Goal: Communication & Community: Answer question/provide support

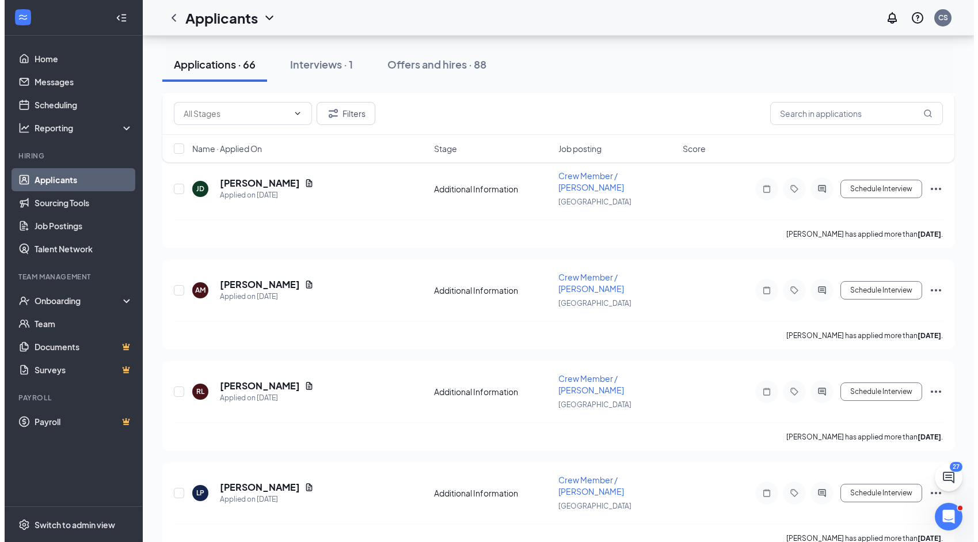
scroll to position [2015, 0]
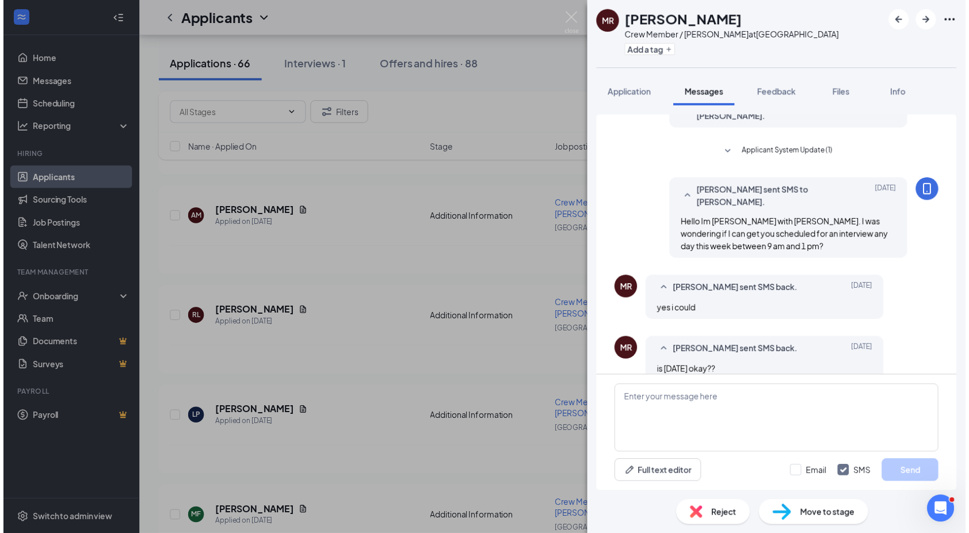
scroll to position [242, 0]
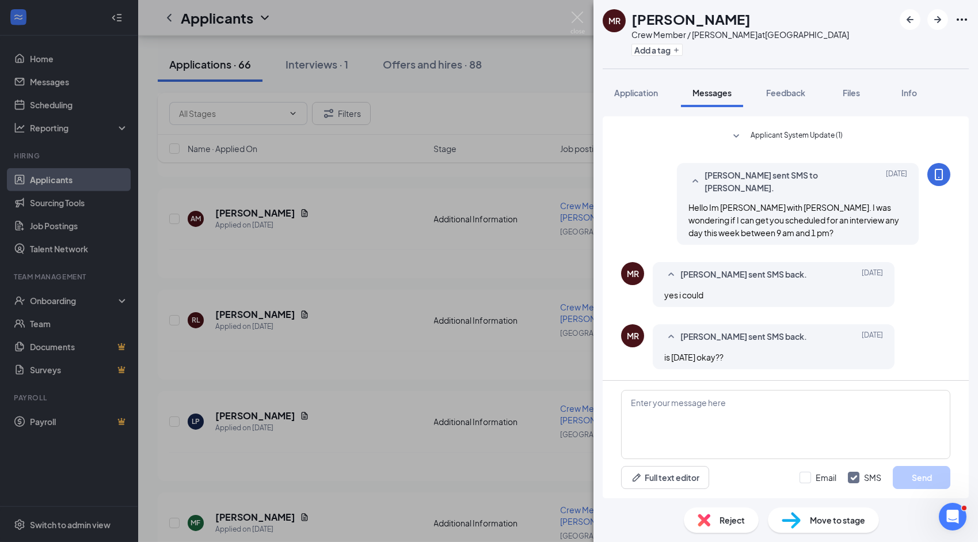
drag, startPoint x: 907, startPoint y: 284, endPoint x: 758, endPoint y: 287, distance: 149.1
click at [758, 287] on div "[PERSON_NAME] [PERSON_NAME] sent SMS back. [DATE] yes i could" at bounding box center [785, 287] width 329 height 51
drag, startPoint x: 710, startPoint y: 275, endPoint x: 624, endPoint y: 273, distance: 86.4
click at [624, 273] on div "[PERSON_NAME] [PERSON_NAME] sent SMS back. [DATE] yes i could" at bounding box center [785, 287] width 329 height 51
click at [914, 287] on div "[PERSON_NAME] [PERSON_NAME] sent SMS back. [DATE] yes i could" at bounding box center [785, 287] width 329 height 51
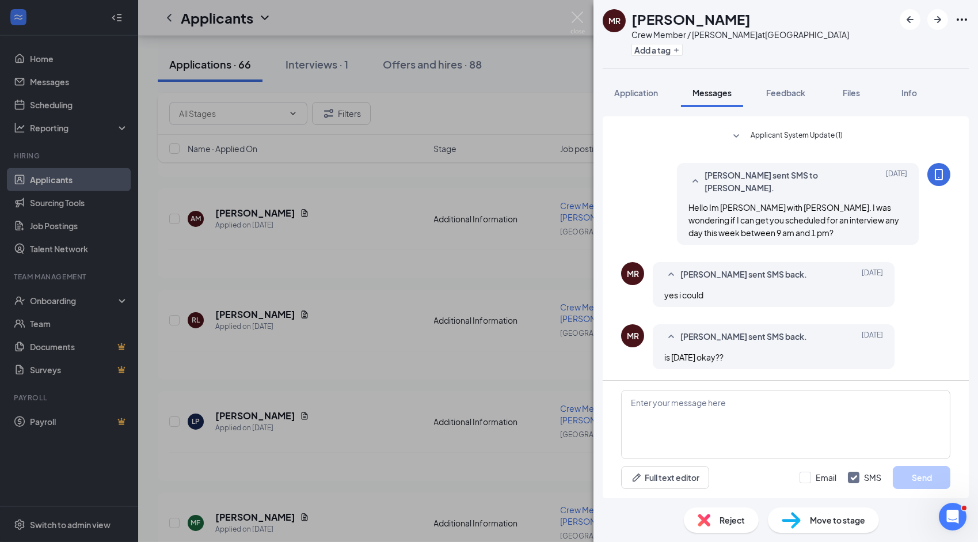
click at [58, 87] on div "[PERSON_NAME] [PERSON_NAME] Crew Member / [PERSON_NAME] at [GEOGRAPHIC_DATA] Ad…" at bounding box center [489, 271] width 978 height 542
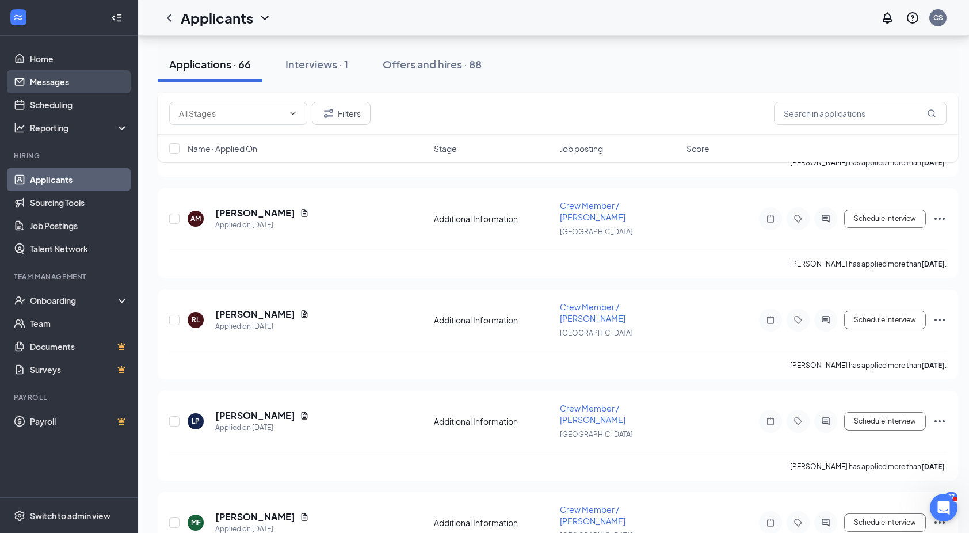
click at [58, 87] on link "Messages" at bounding box center [79, 81] width 98 height 23
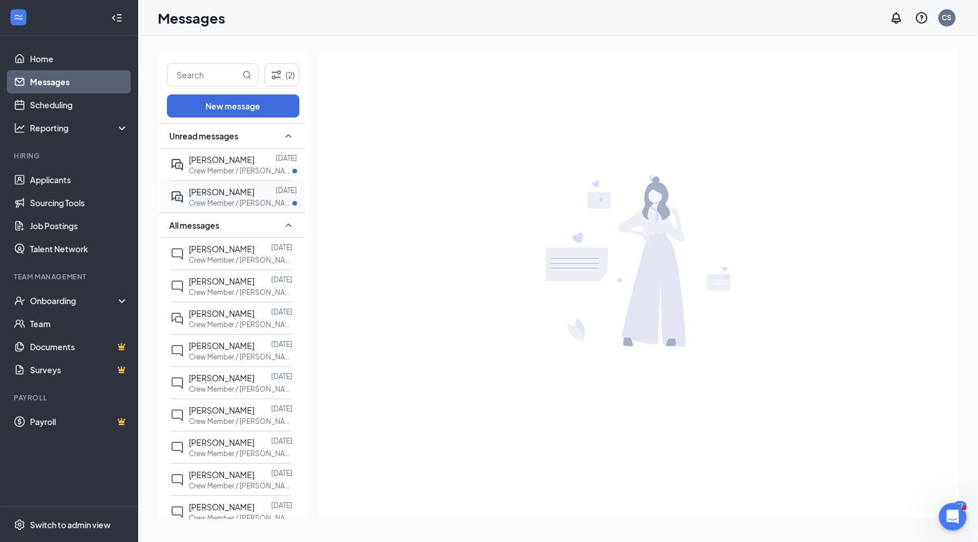
click at [241, 200] on p "Crew Member / [PERSON_NAME] at [GEOGRAPHIC_DATA]" at bounding box center [241, 203] width 104 height 10
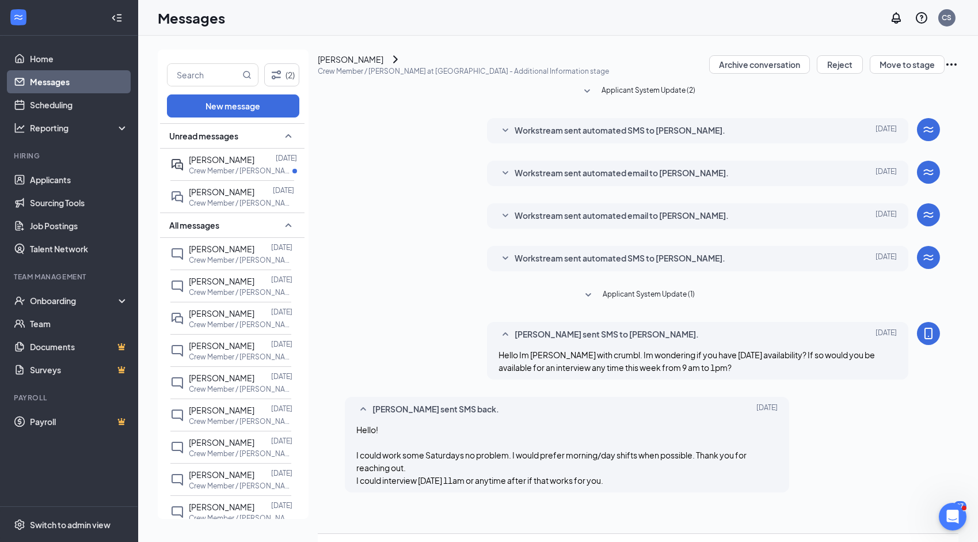
scroll to position [126, 0]
type textarea "see you then"
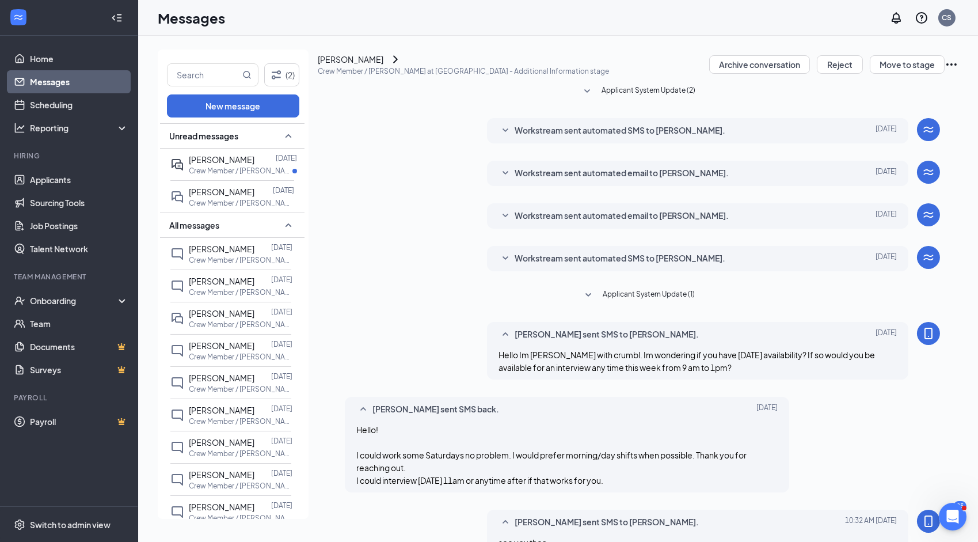
scroll to position [188, 0]
click at [216, 163] on span "[PERSON_NAME]" at bounding box center [222, 159] width 66 height 10
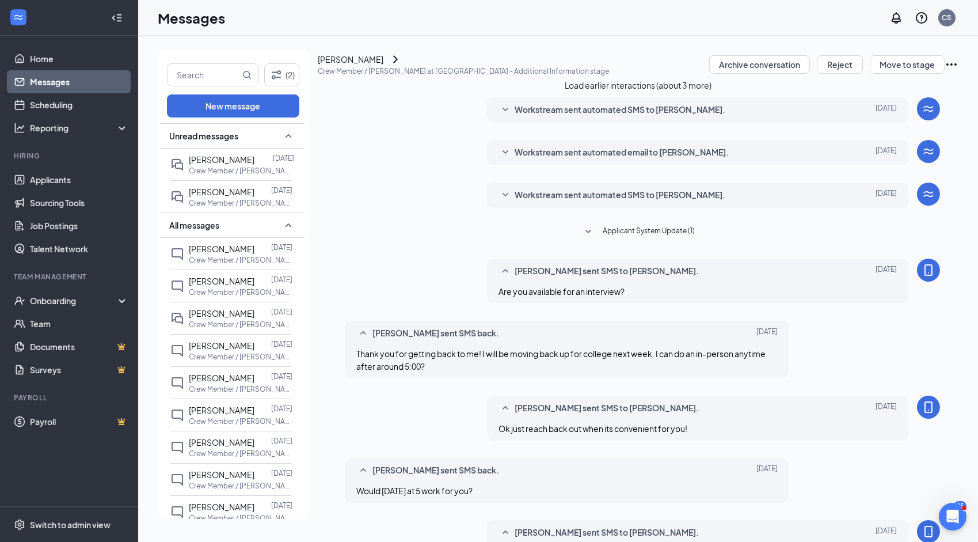
scroll to position [285, 0]
type textarea "see you then"
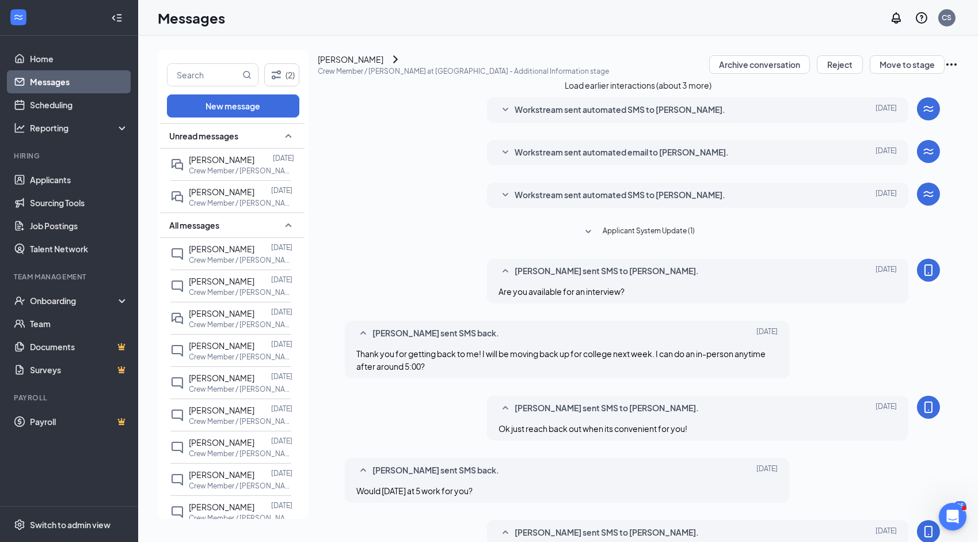
click at [376, 66] on div "[PERSON_NAME]" at bounding box center [351, 59] width 66 height 13
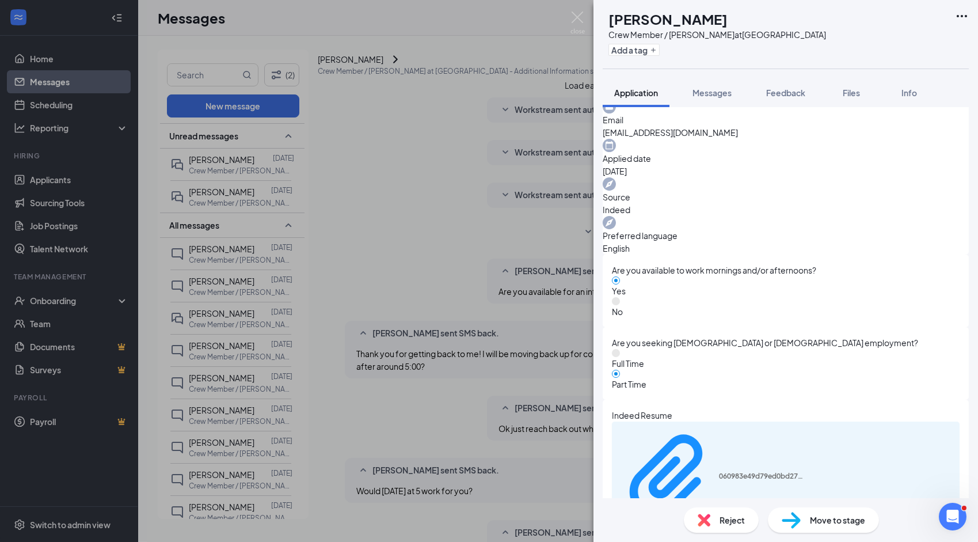
scroll to position [403, 0]
click at [576, 16] on img at bounding box center [577, 23] width 14 height 22
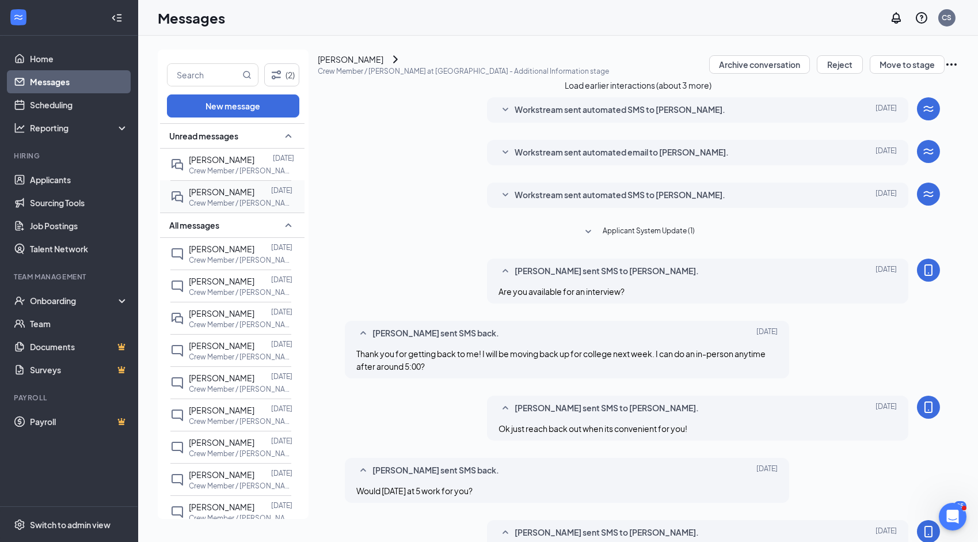
click at [265, 190] on div at bounding box center [262, 191] width 17 height 13
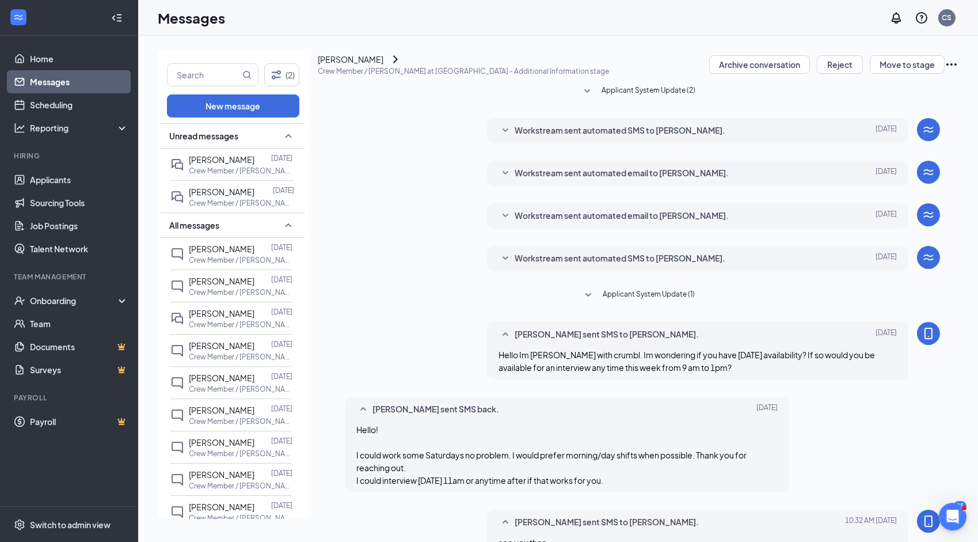
scroll to position [188, 0]
click at [383, 66] on div "[PERSON_NAME]" at bounding box center [351, 59] width 66 height 13
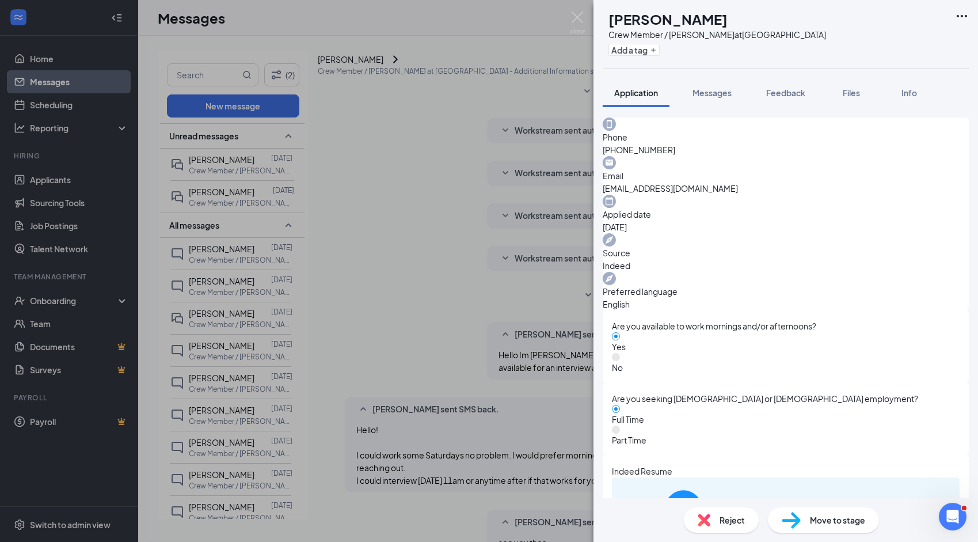
scroll to position [345, 0]
click at [573, 18] on img at bounding box center [577, 23] width 14 height 22
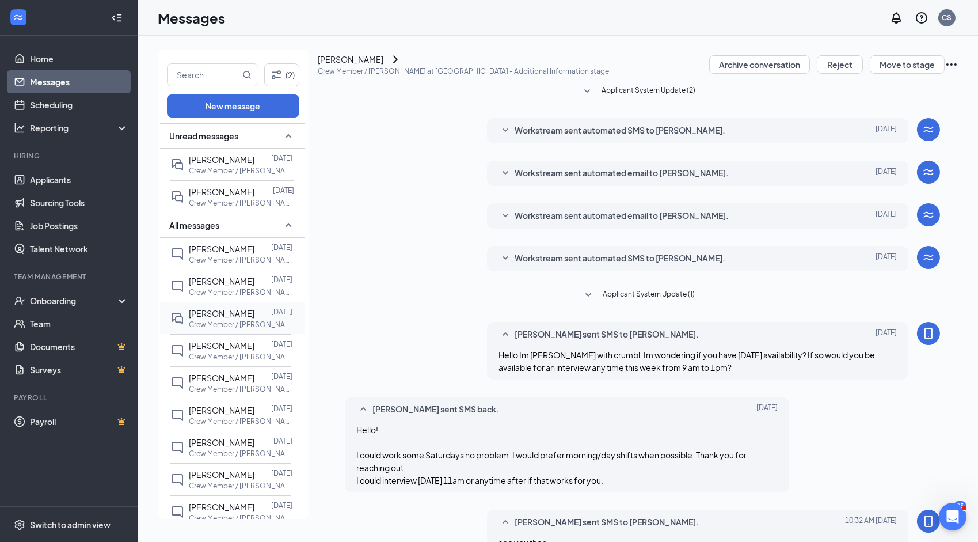
click at [224, 319] on p "Crew Member / [PERSON_NAME] at [GEOGRAPHIC_DATA]" at bounding box center [241, 324] width 104 height 10
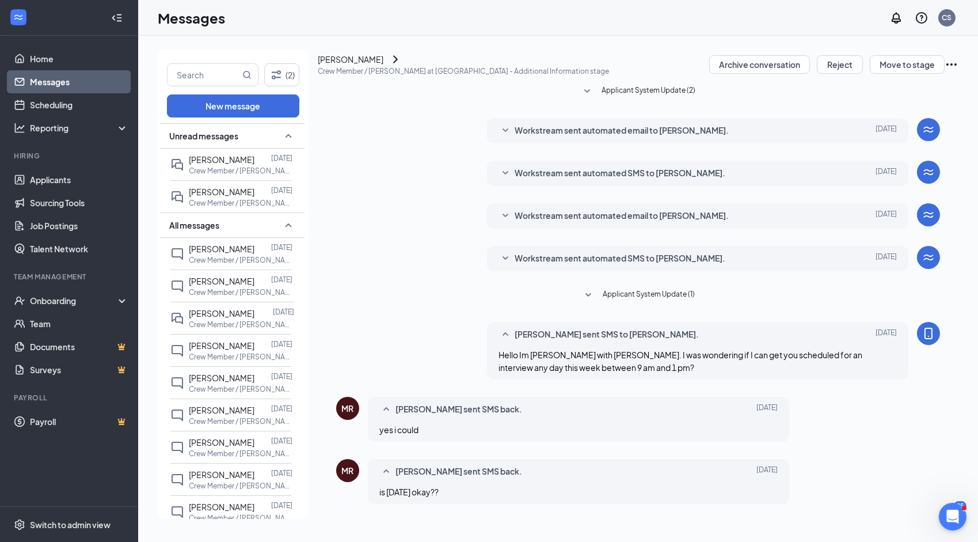
scroll to position [138, 0]
click at [383, 66] on div "[PERSON_NAME]" at bounding box center [351, 59] width 66 height 13
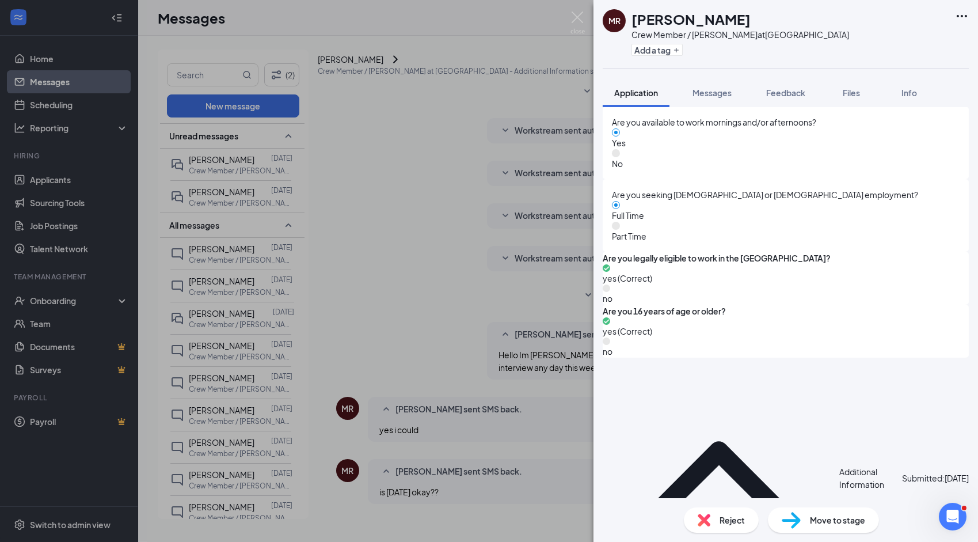
scroll to position [544, 0]
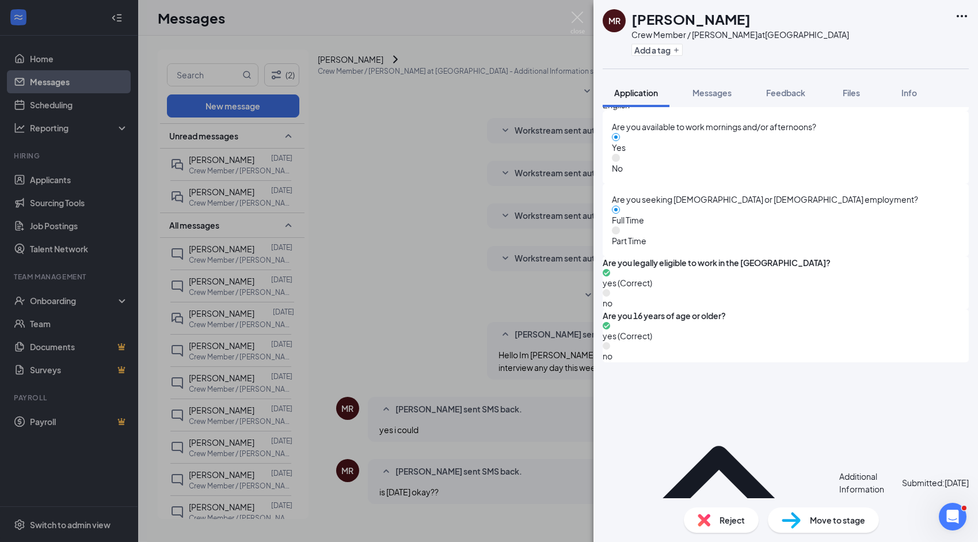
click at [226, 196] on div "[PERSON_NAME] [PERSON_NAME] Crew Member / [PERSON_NAME] at [GEOGRAPHIC_DATA] Ad…" at bounding box center [489, 271] width 978 height 542
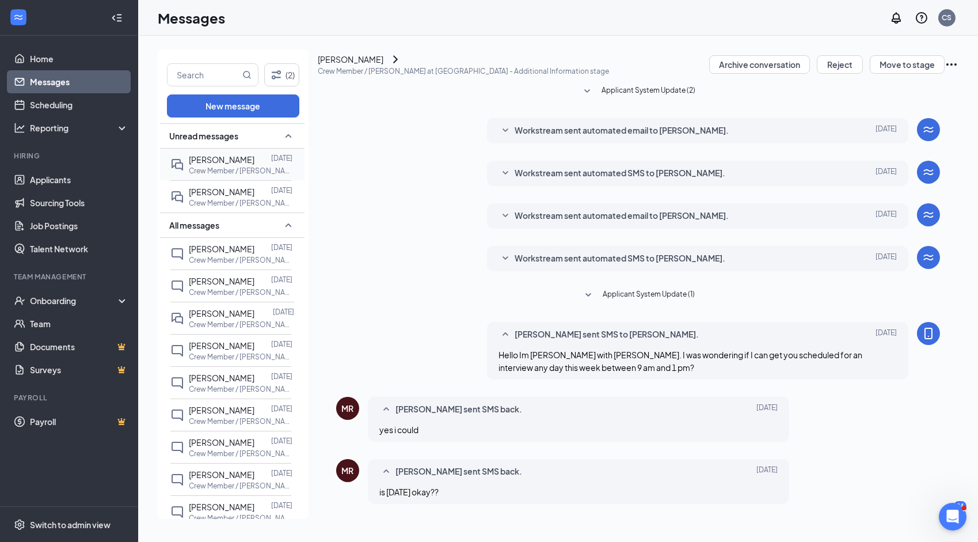
click at [235, 166] on p "Crew Member / [PERSON_NAME] at [GEOGRAPHIC_DATA]" at bounding box center [241, 171] width 104 height 10
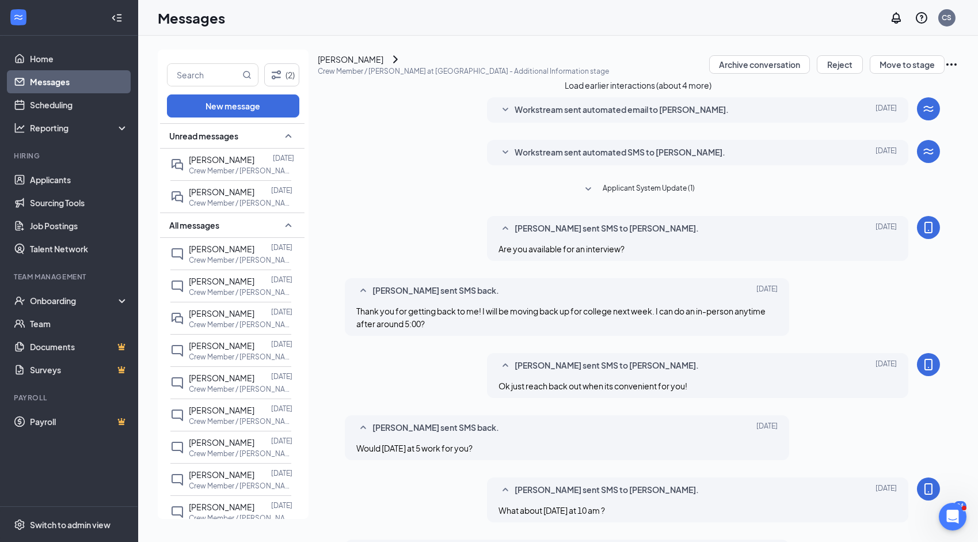
scroll to position [305, 0]
click at [383, 66] on div "[PERSON_NAME]" at bounding box center [351, 59] width 66 height 13
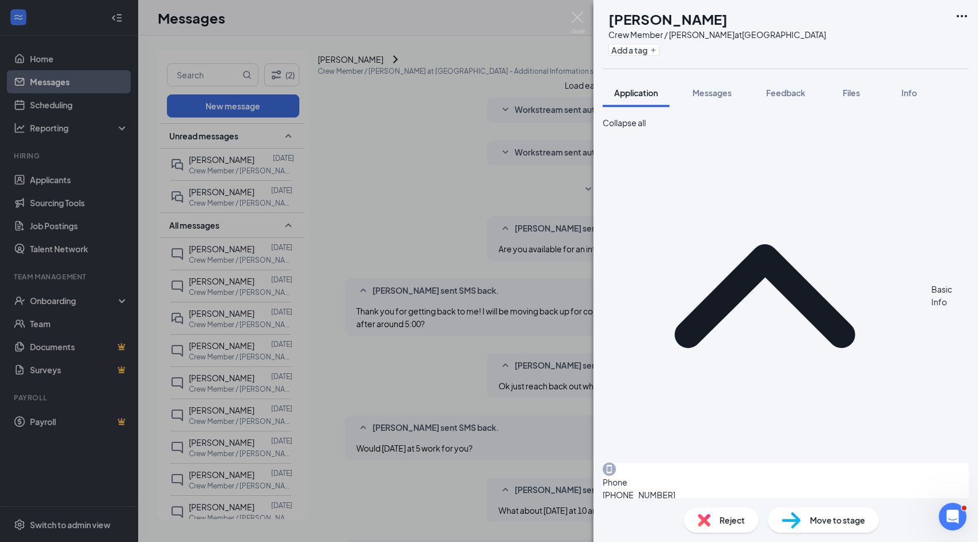
scroll to position [403, 0]
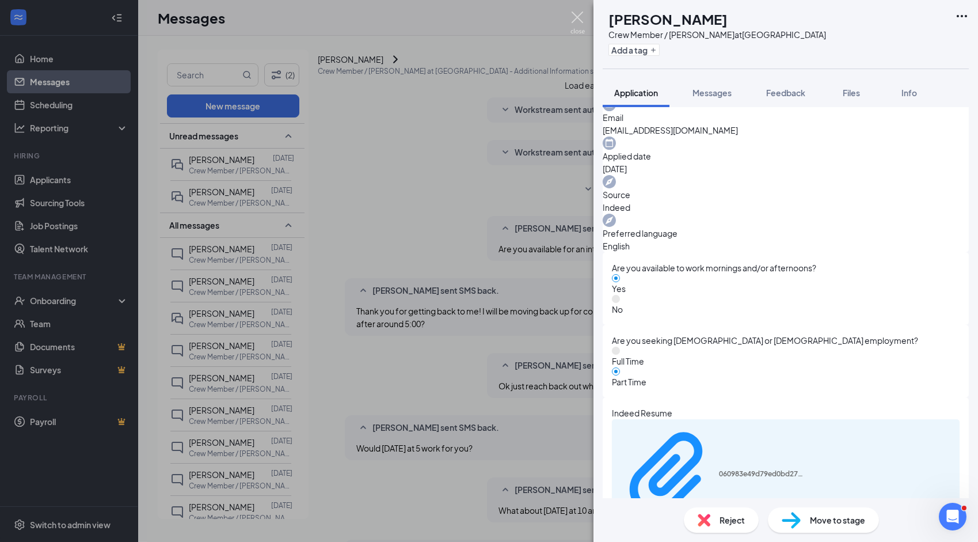
click at [580, 18] on img at bounding box center [577, 23] width 14 height 22
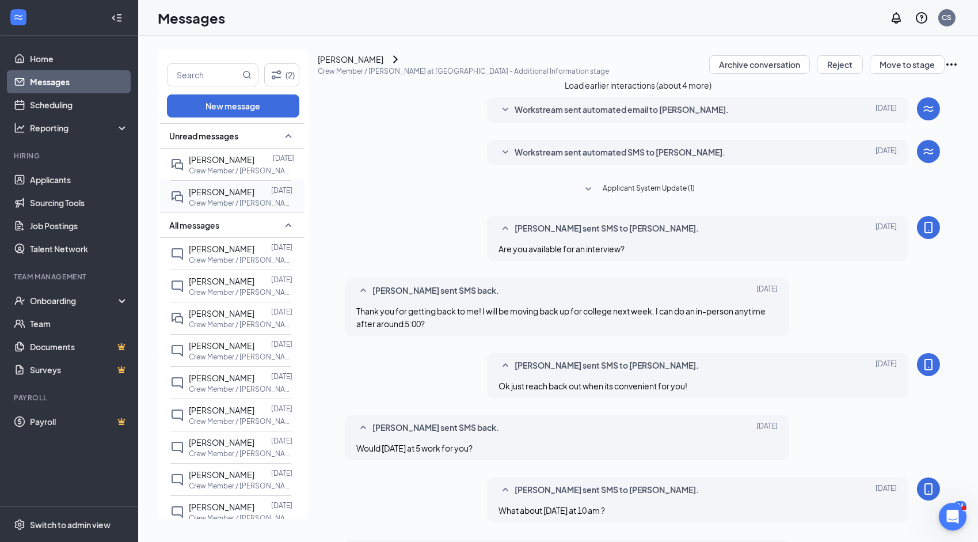
click at [240, 199] on p "Crew Member / [PERSON_NAME] at [GEOGRAPHIC_DATA]" at bounding box center [241, 203] width 104 height 10
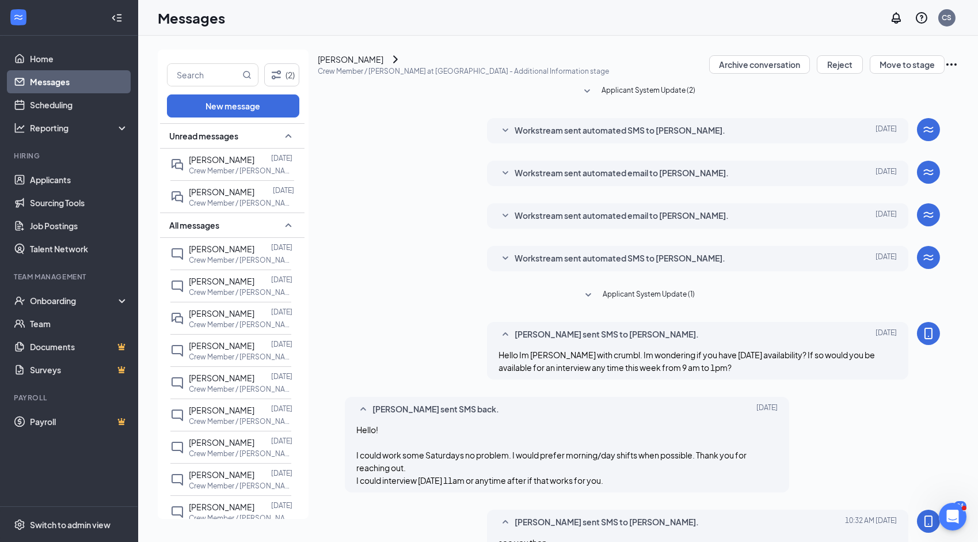
scroll to position [188, 0]
click at [383, 66] on div "[PERSON_NAME]" at bounding box center [351, 59] width 66 height 13
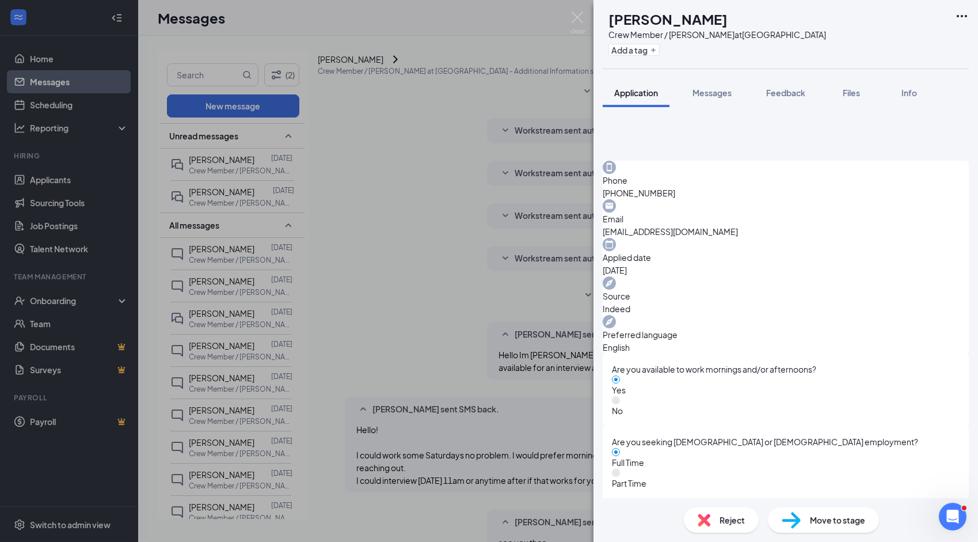
scroll to position [403, 0]
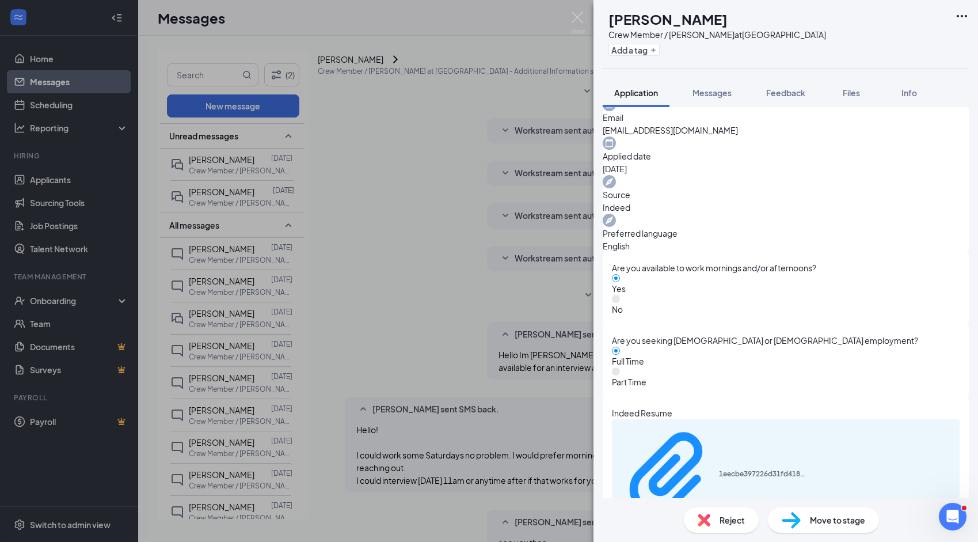
click at [226, 313] on div "JN [PERSON_NAME] Crew Member / [PERSON_NAME] at [GEOGRAPHIC_DATA] Add a tag App…" at bounding box center [489, 271] width 978 height 542
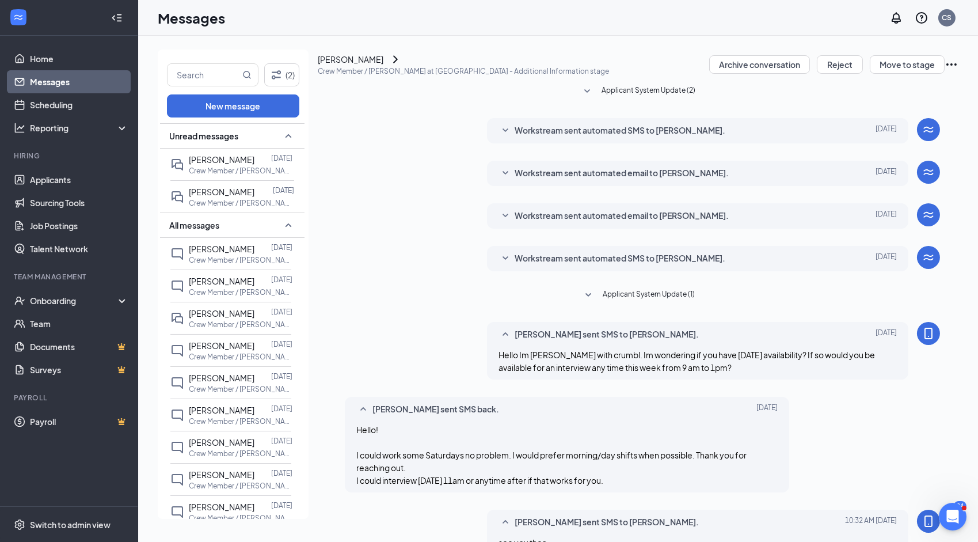
click at [223, 313] on span "[PERSON_NAME]" at bounding box center [222, 313] width 66 height 10
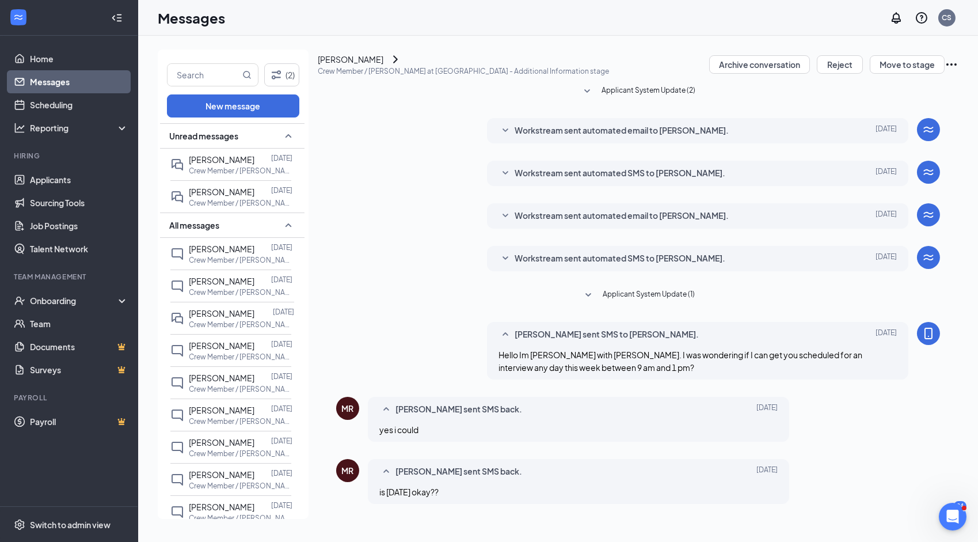
scroll to position [138, 0]
click at [383, 66] on div "[PERSON_NAME]" at bounding box center [351, 59] width 66 height 13
